Goal: Transaction & Acquisition: Purchase product/service

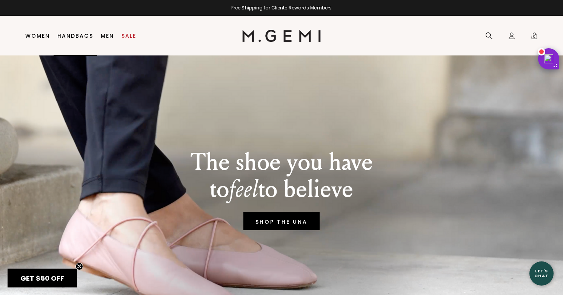
click at [86, 35] on link "Handbags" at bounding box center [75, 36] width 36 height 6
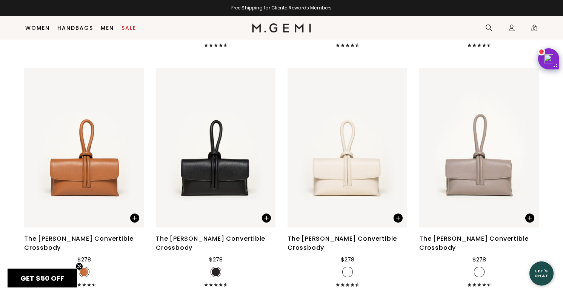
scroll to position [1789, 0]
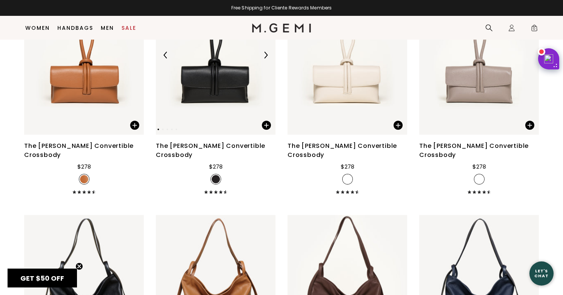
click at [224, 106] on img at bounding box center [216, 55] width 120 height 160
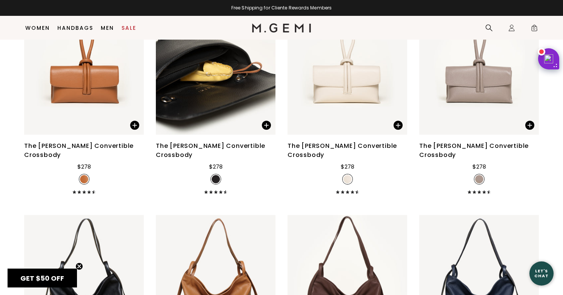
click at [214, 177] on img at bounding box center [216, 179] width 8 height 8
click at [215, 146] on div "The [PERSON_NAME] Convertible Crossbody" at bounding box center [216, 151] width 120 height 18
